Goal: Contribute content: Contribute content

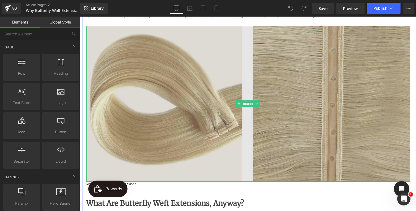
scroll to position [86, 0]
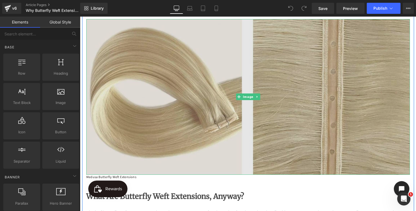
click at [242, 106] on img at bounding box center [247, 97] width 323 height 156
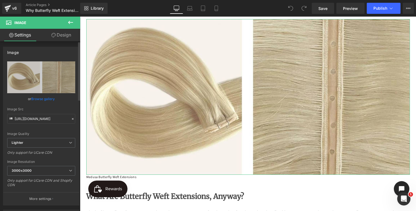
click at [41, 99] on link "Browse gallery" at bounding box center [42, 99] width 23 height 10
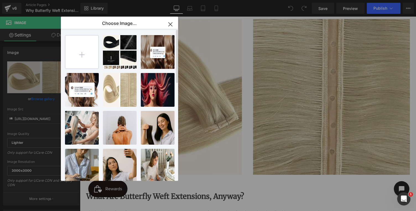
click at [82, 54] on input "file" at bounding box center [81, 51] width 33 height 33
type input "C:\fakepath\butterfly_slider.jpg"
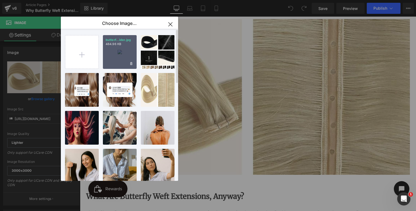
click at [118, 53] on div "butterf...ider.jpg 484.96 KB" at bounding box center [120, 52] width 34 height 34
type input "[URL][DOMAIN_NAME]"
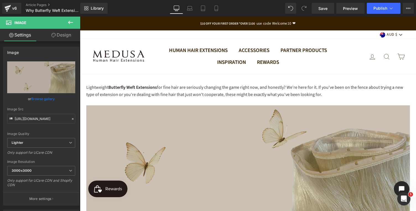
scroll to position [2, 0]
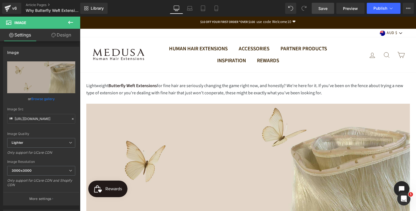
click at [325, 9] on span "Save" at bounding box center [322, 9] width 9 height 6
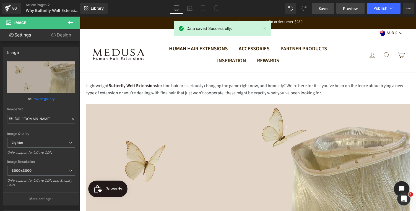
click at [349, 8] on span "Preview" at bounding box center [350, 9] width 15 height 6
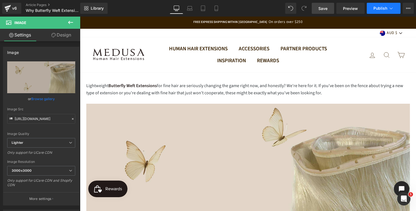
click at [381, 8] on span "Publish" at bounding box center [380, 8] width 14 height 4
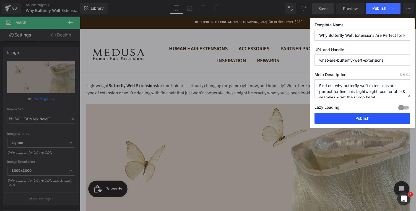
click at [362, 121] on button "Publish" at bounding box center [362, 118] width 96 height 11
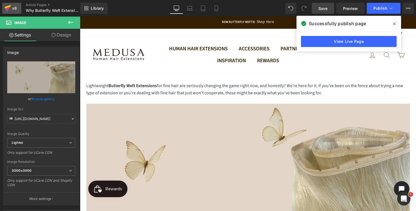
click at [7, 8] on icon at bounding box center [7, 8] width 7 height 14
